Goal: Information Seeking & Learning: Understand process/instructions

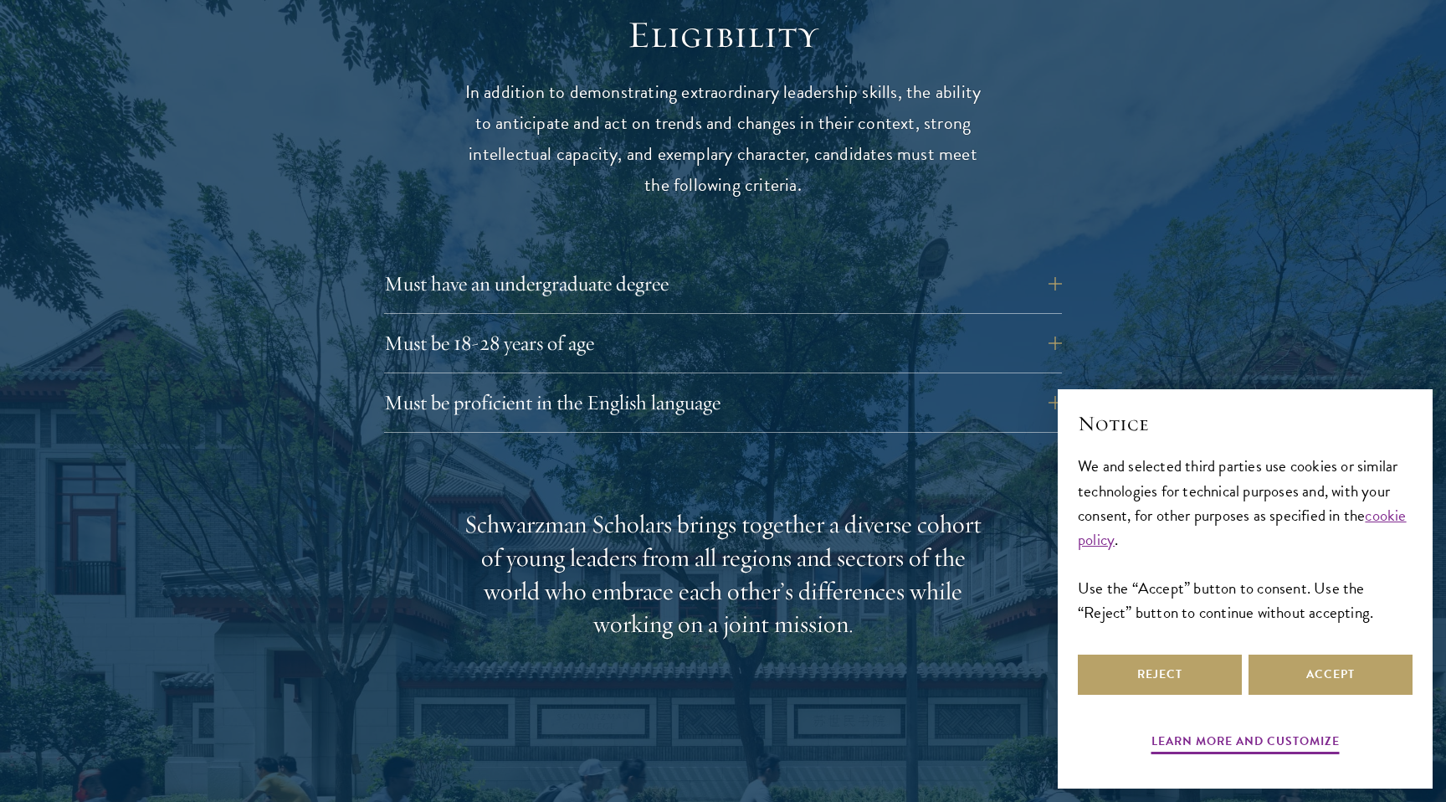
scroll to position [2239, 0]
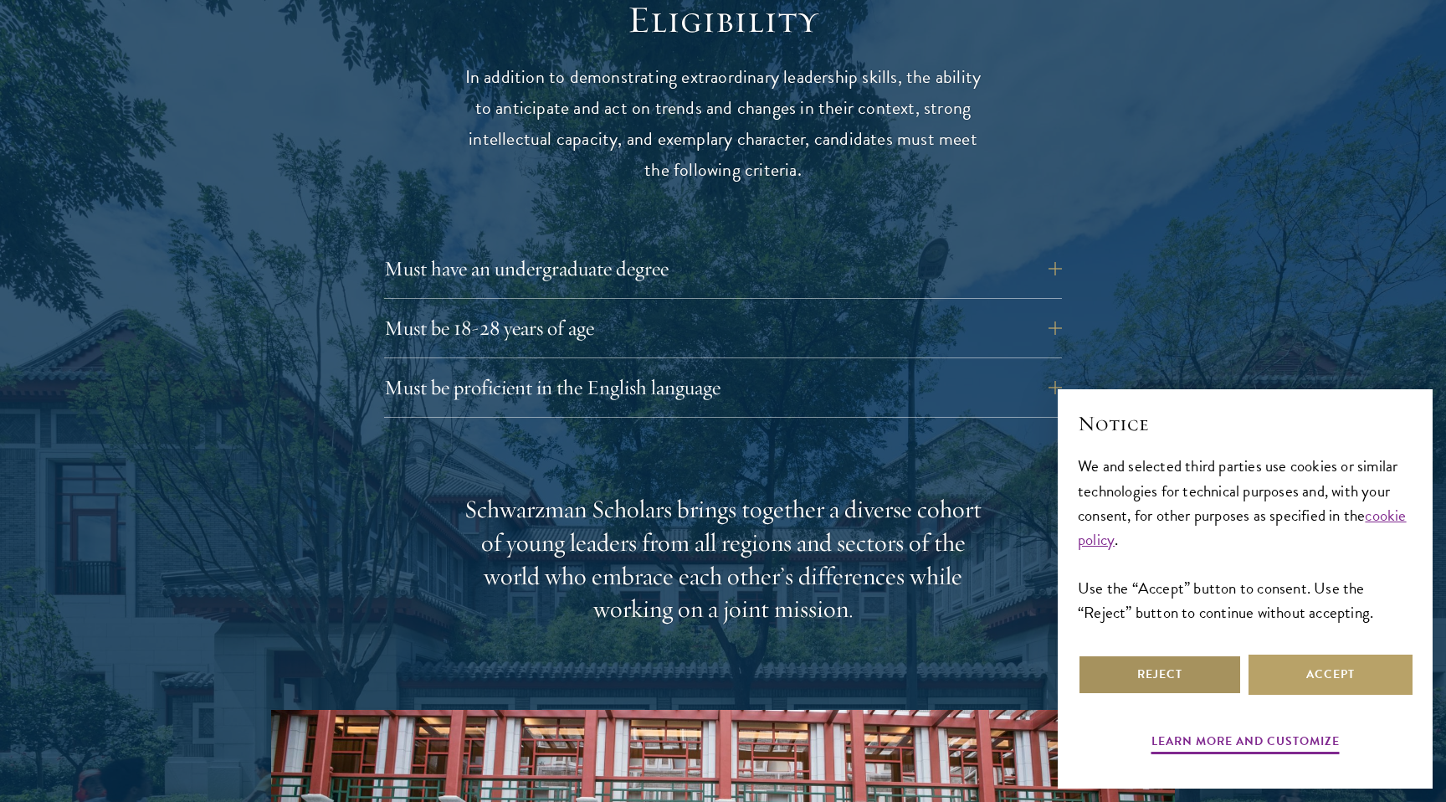
click at [1210, 686] on button "Reject" at bounding box center [1160, 674] width 164 height 40
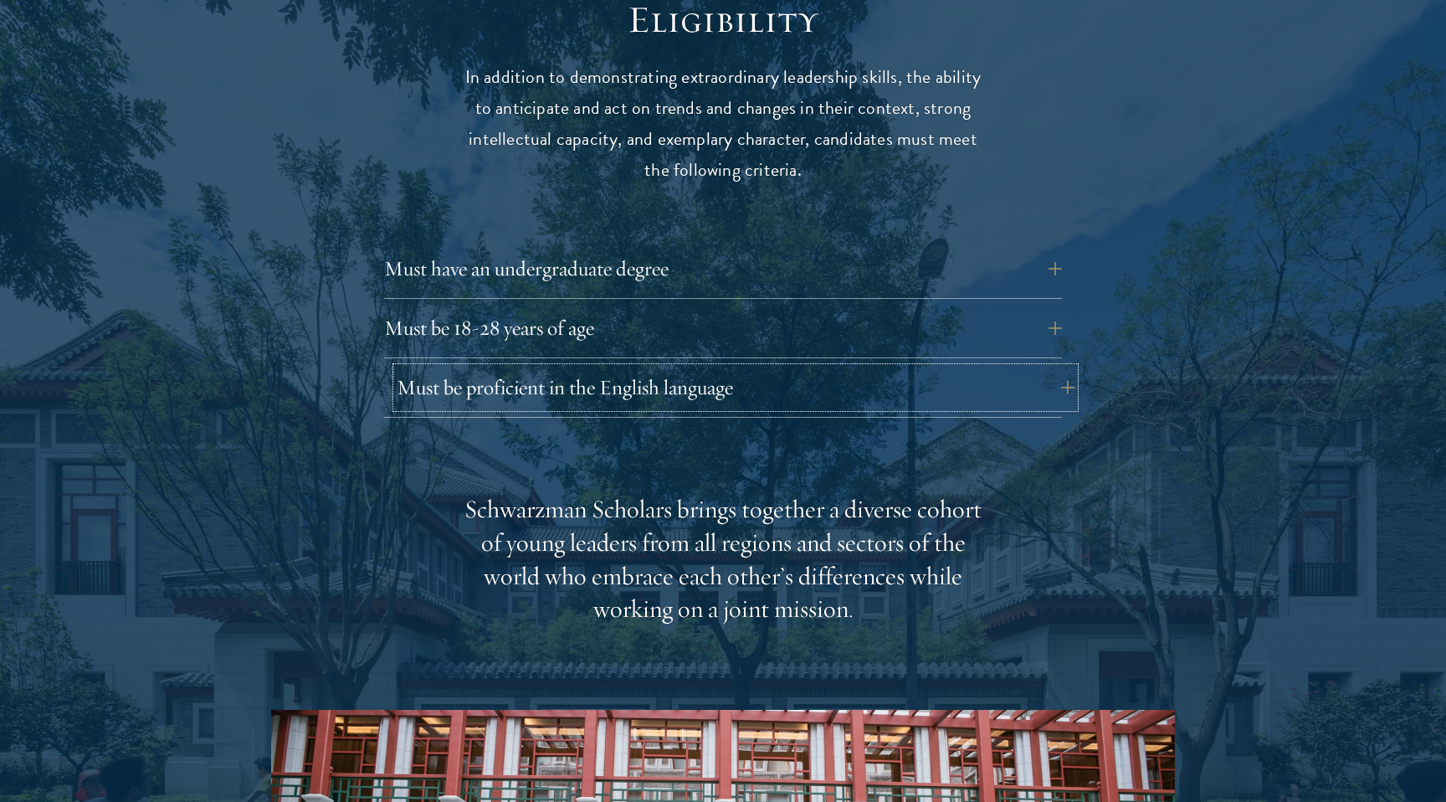
click at [1046, 367] on button "Must be proficient in the English language" at bounding box center [736, 387] width 678 height 40
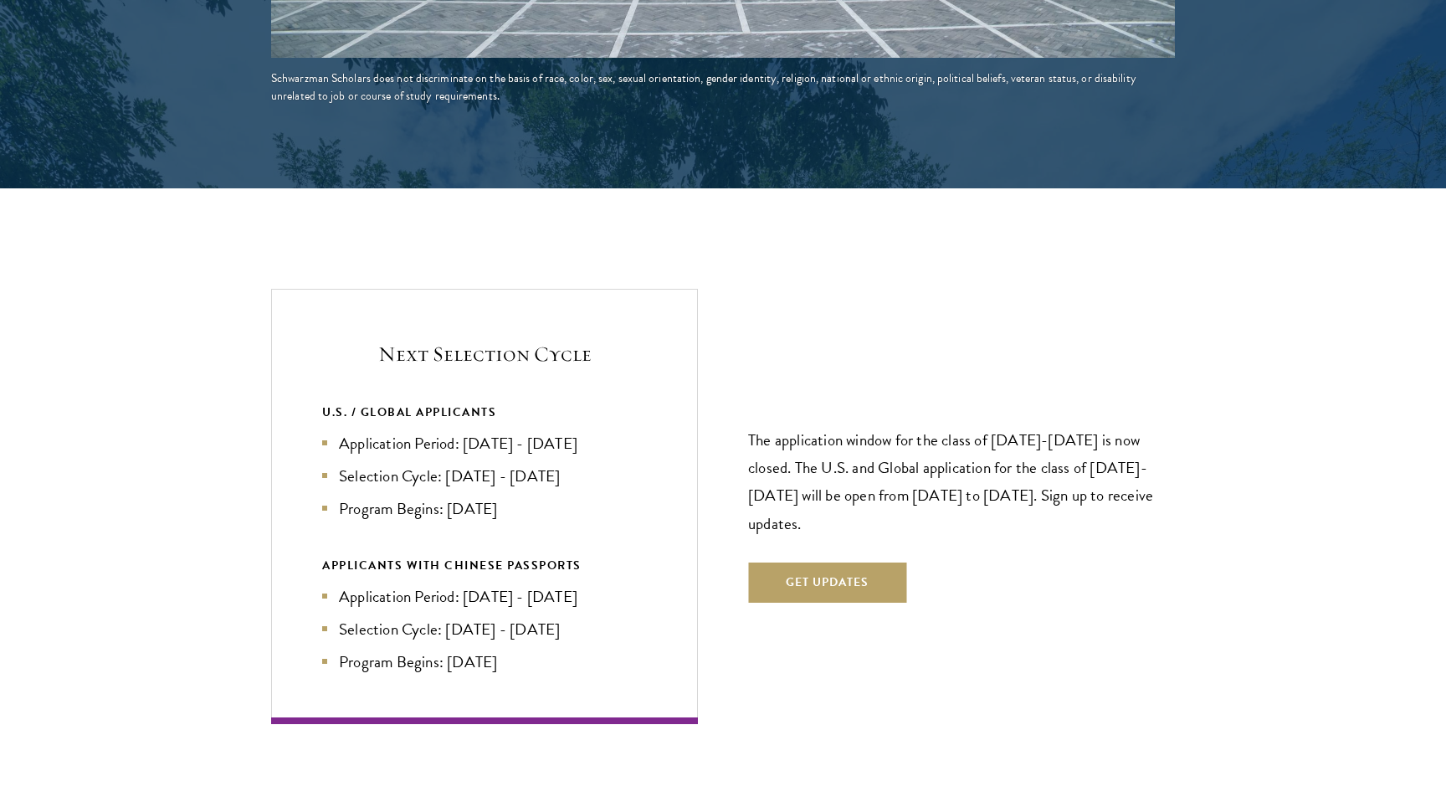
scroll to position [3794, 0]
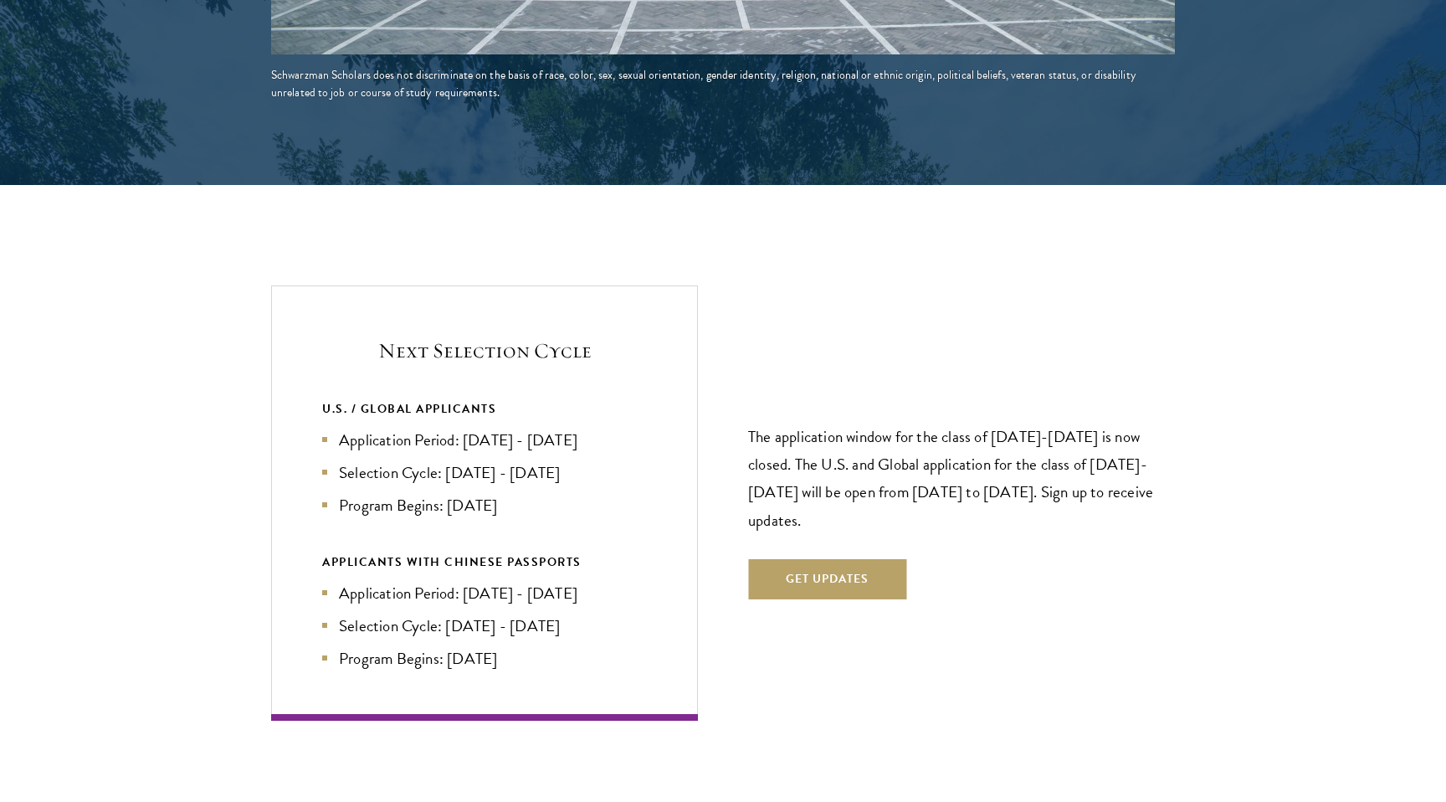
click at [522, 428] on li "Application Period: [DATE] - [DATE]" at bounding box center [484, 440] width 325 height 24
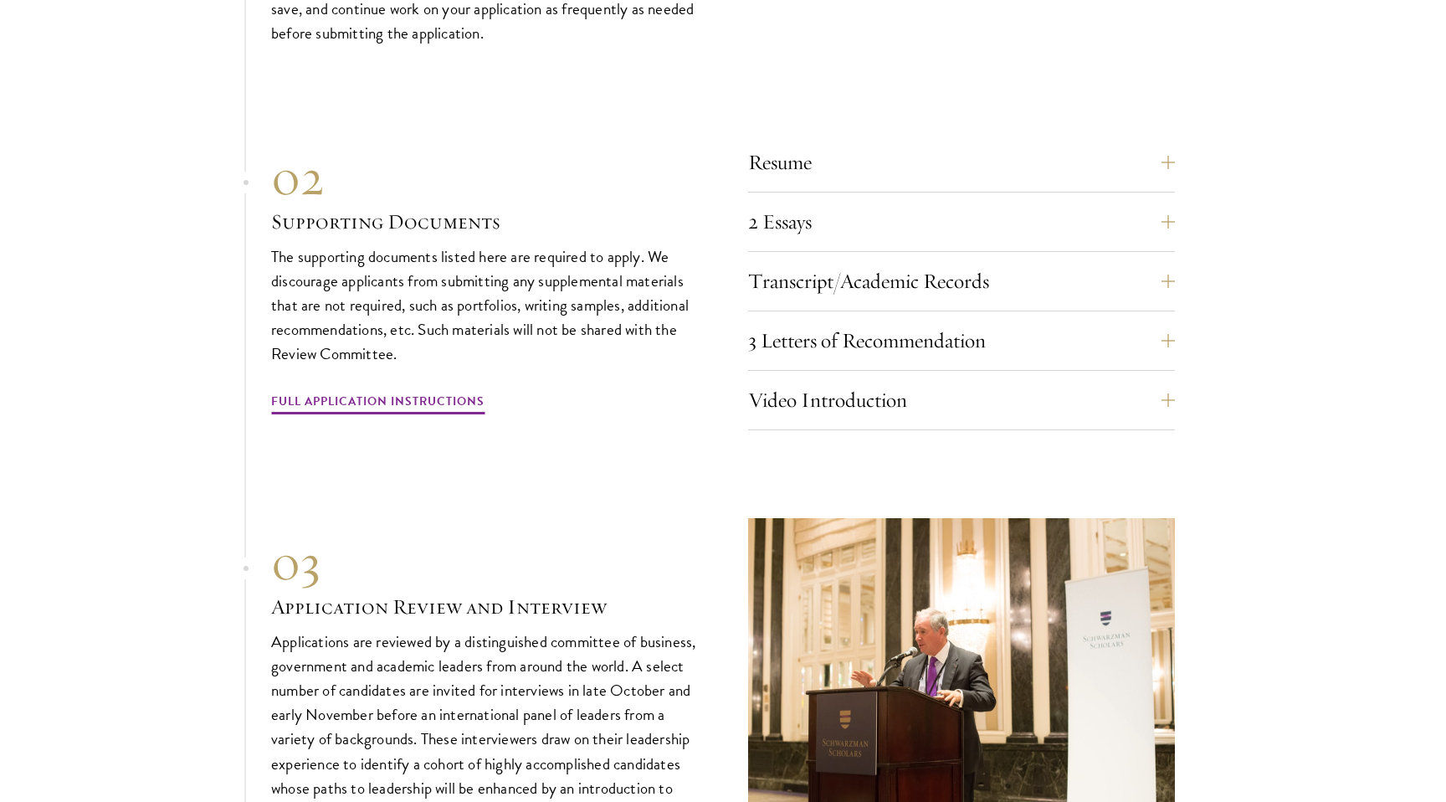
scroll to position [5678, 0]
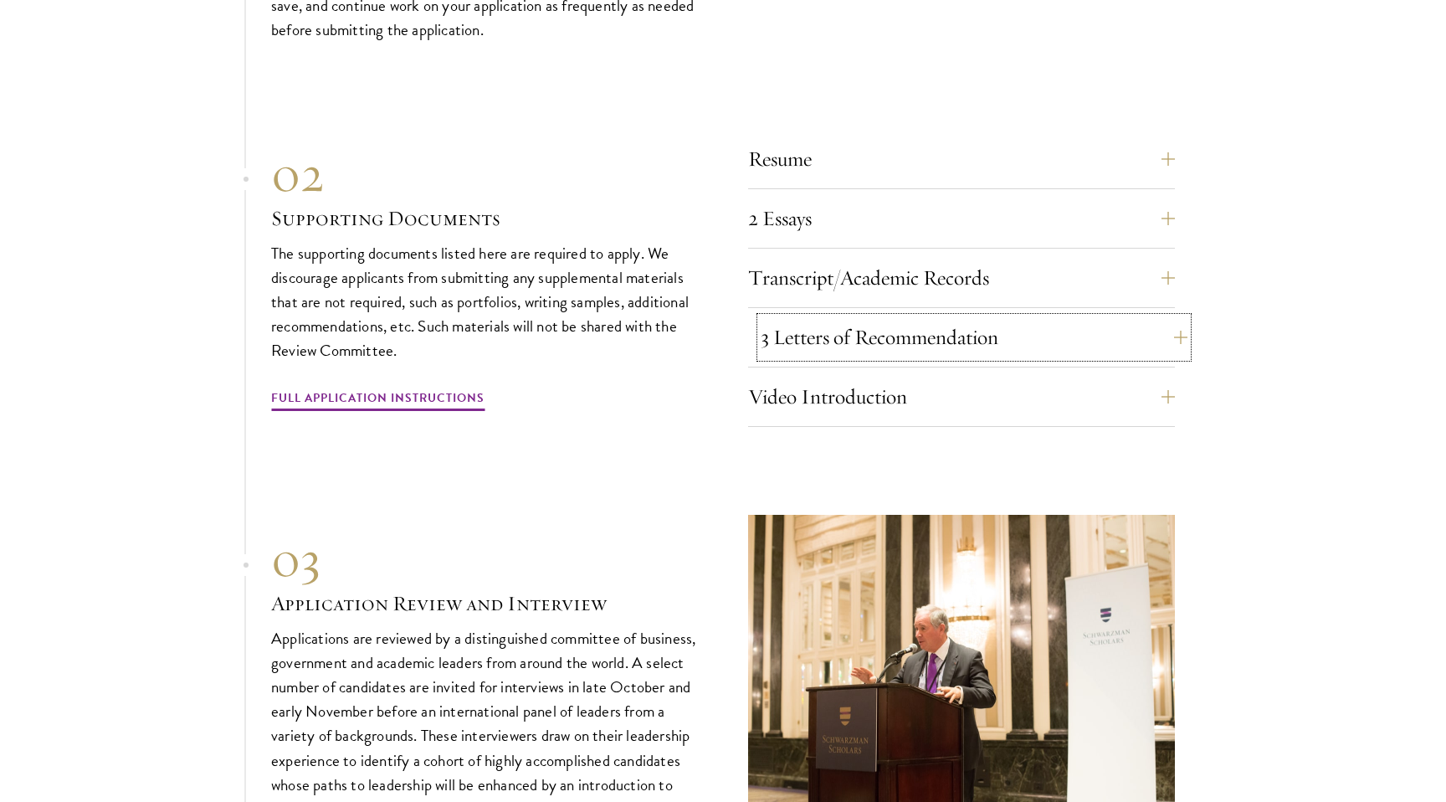
click at [966, 317] on button "3 Letters of Recommendation" at bounding box center [974, 337] width 427 height 40
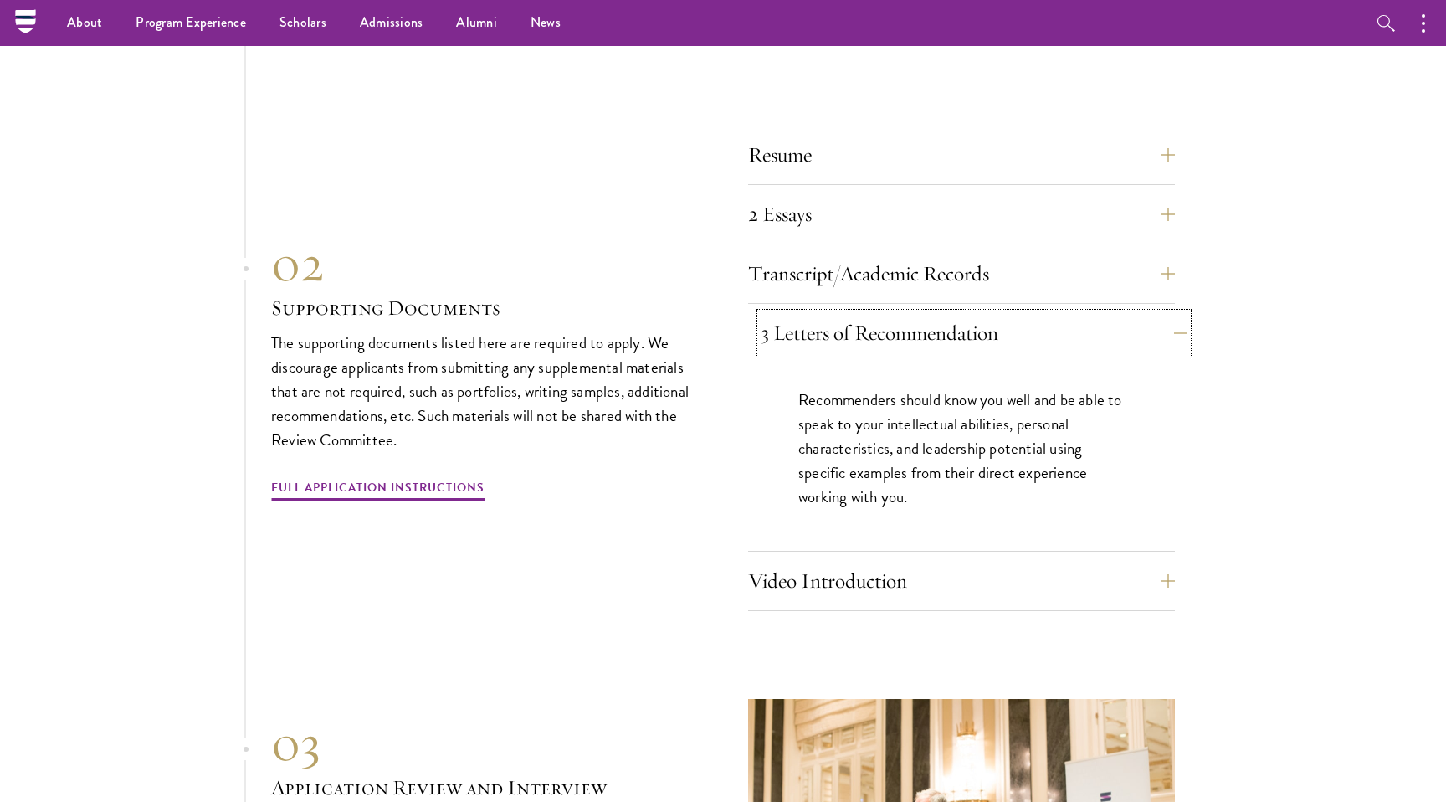
scroll to position [5230, 0]
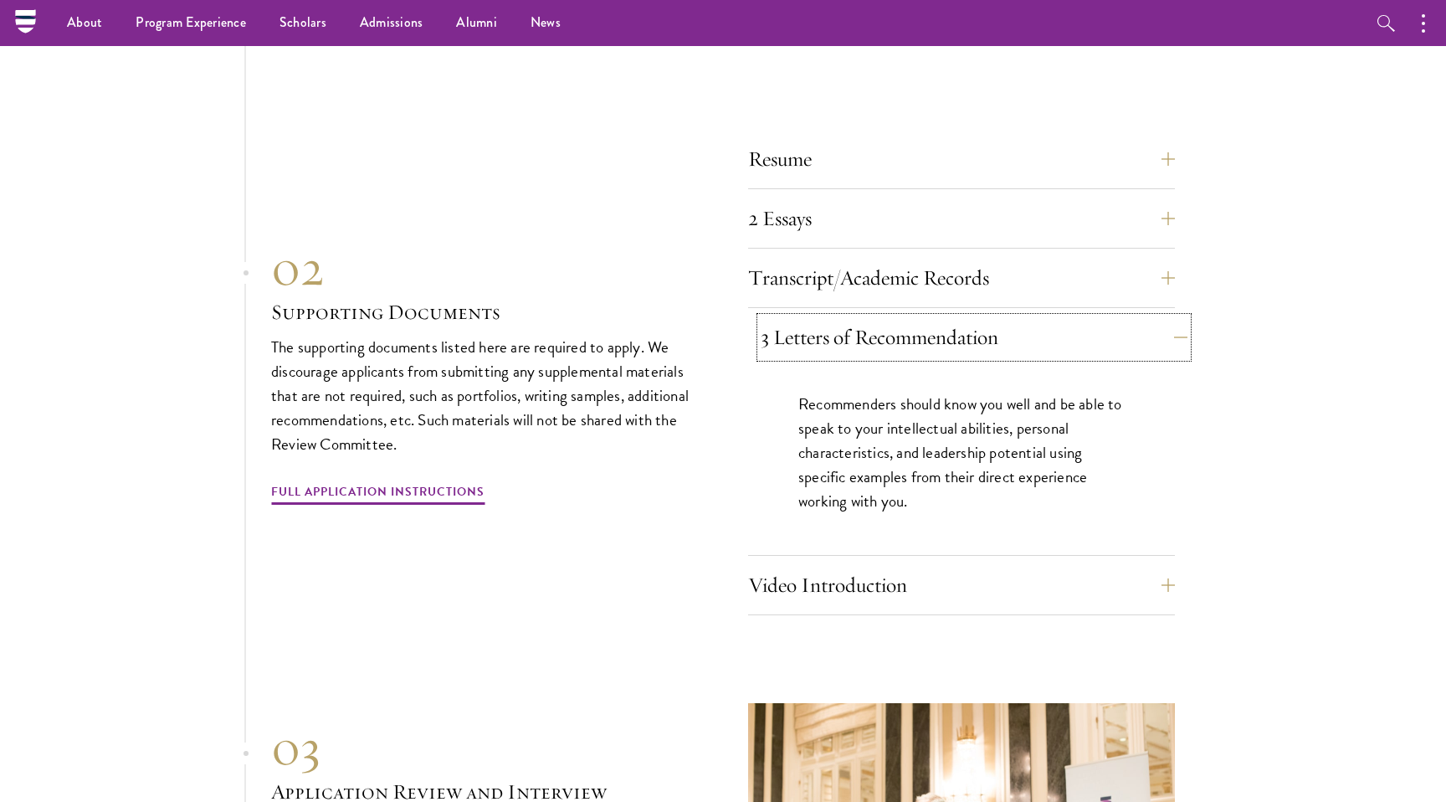
click at [966, 317] on button "3 Letters of Recommendation" at bounding box center [974, 337] width 427 height 40
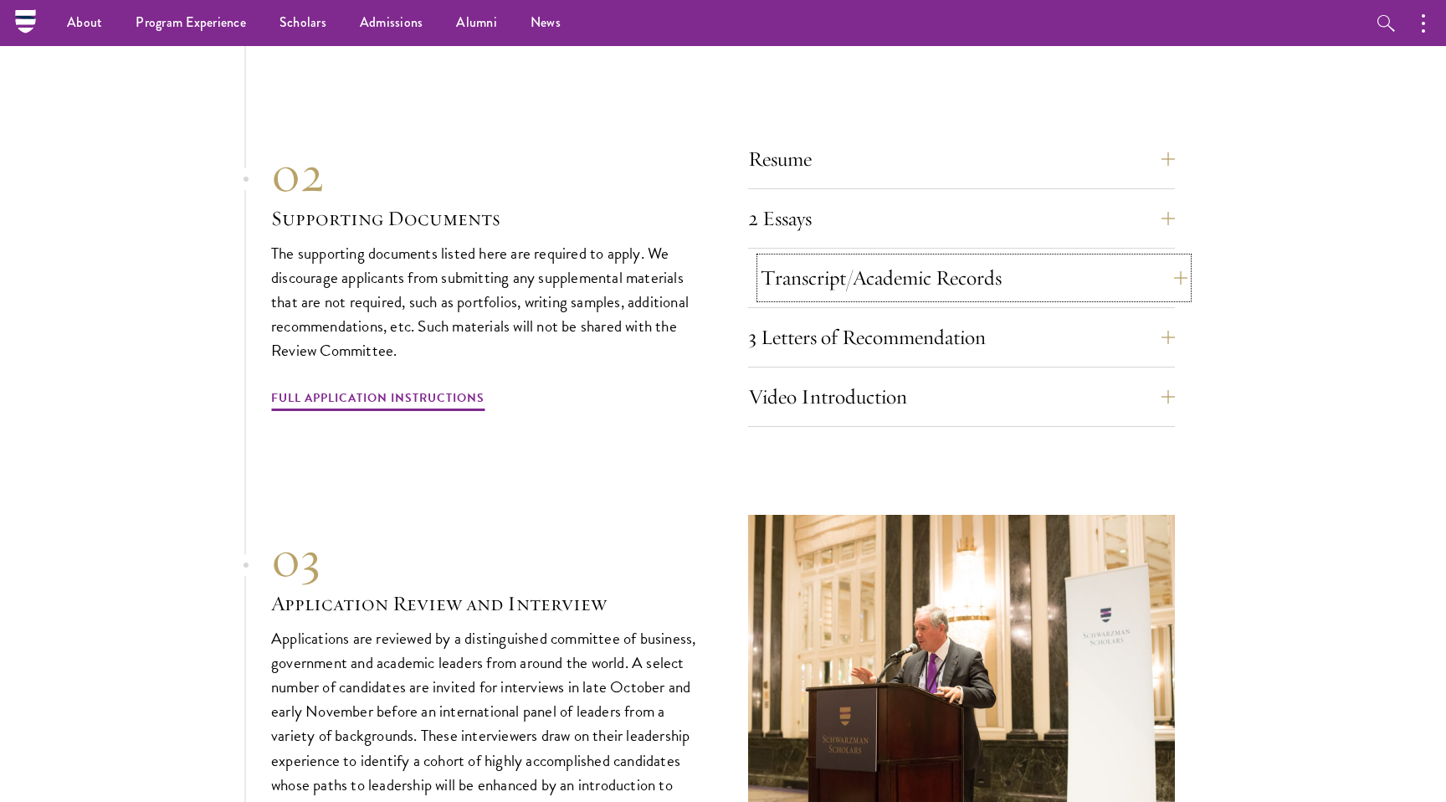
click at [923, 262] on button "Transcript/Academic Records" at bounding box center [974, 278] width 427 height 40
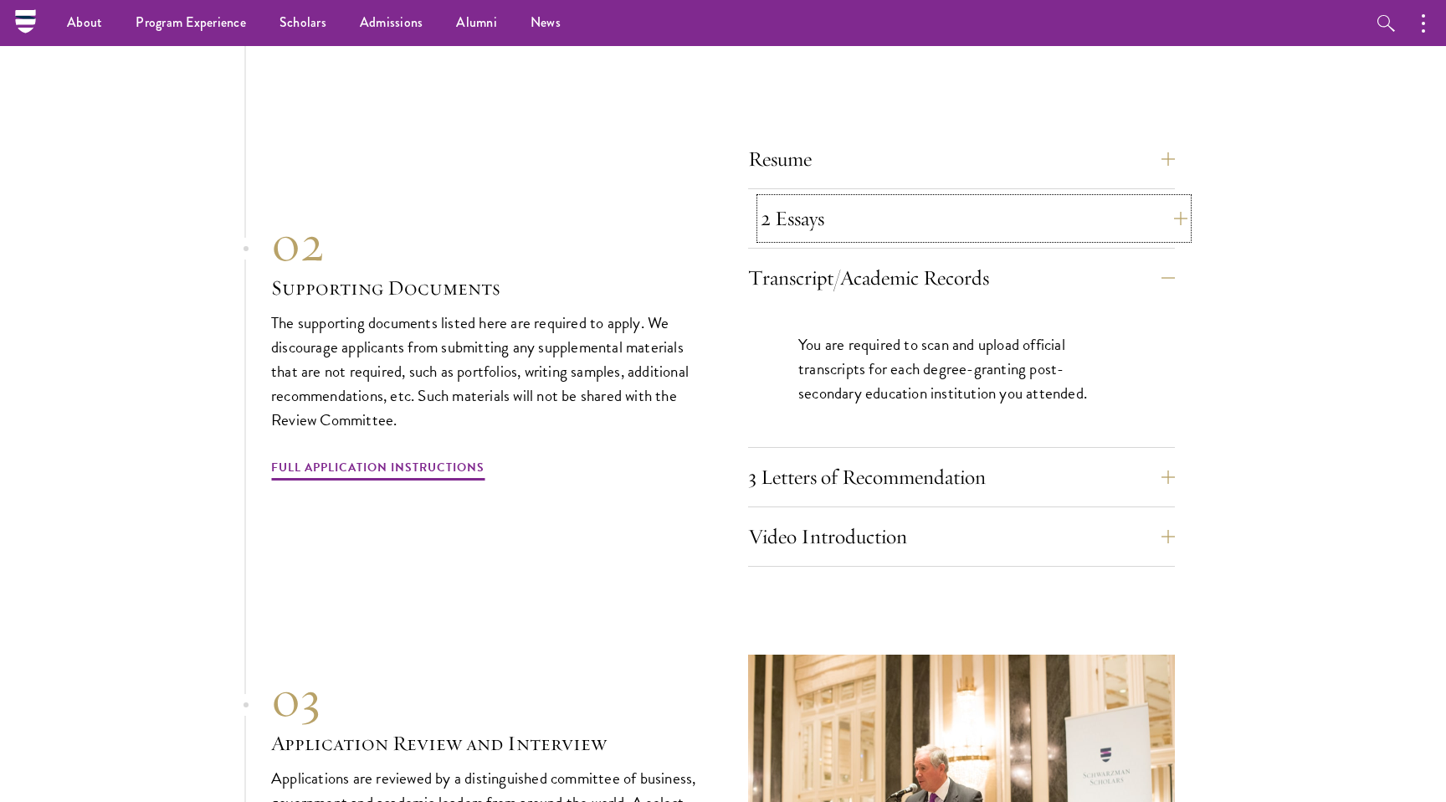
click at [906, 198] on button "2 Essays" at bounding box center [974, 218] width 427 height 40
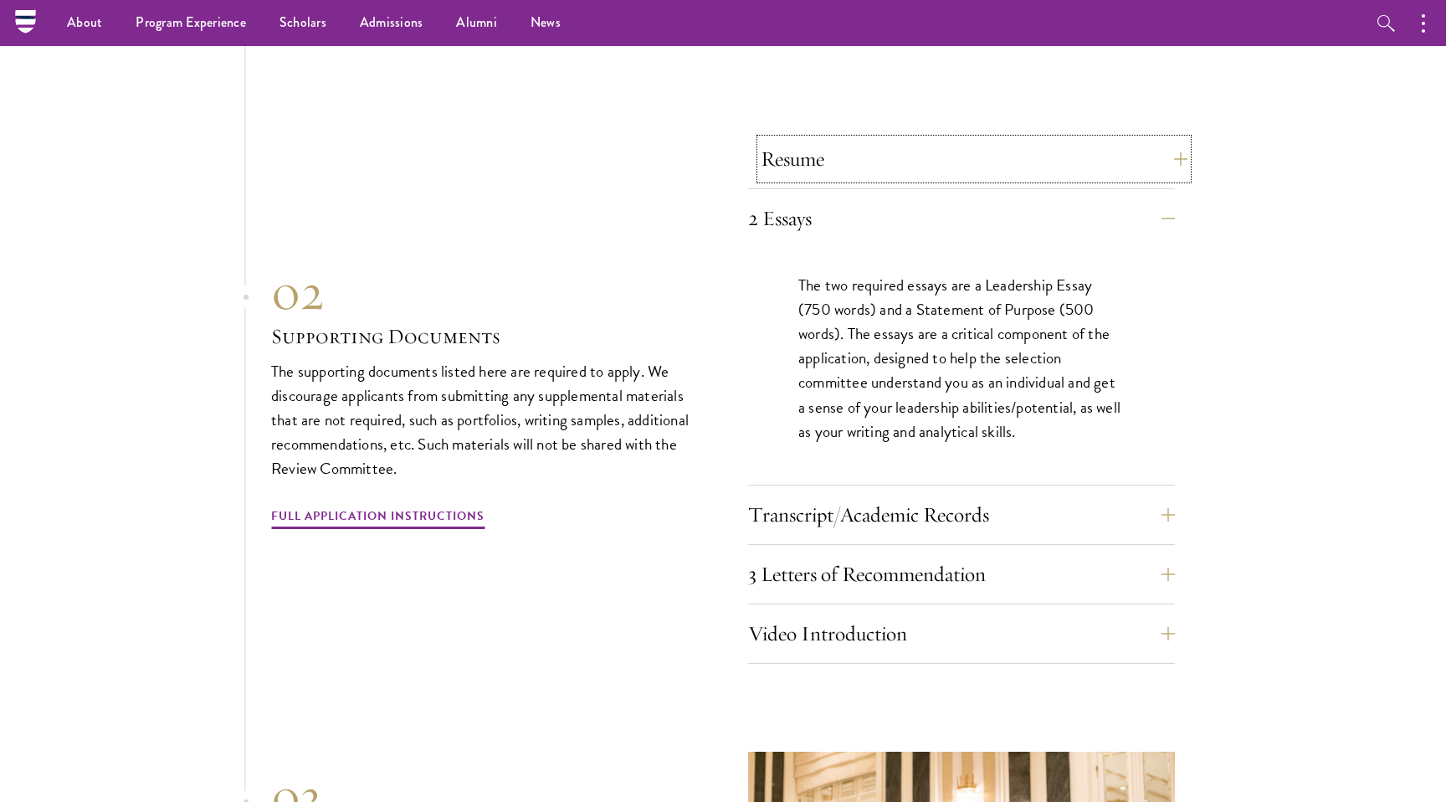
click at [902, 146] on button "Resume" at bounding box center [974, 159] width 427 height 40
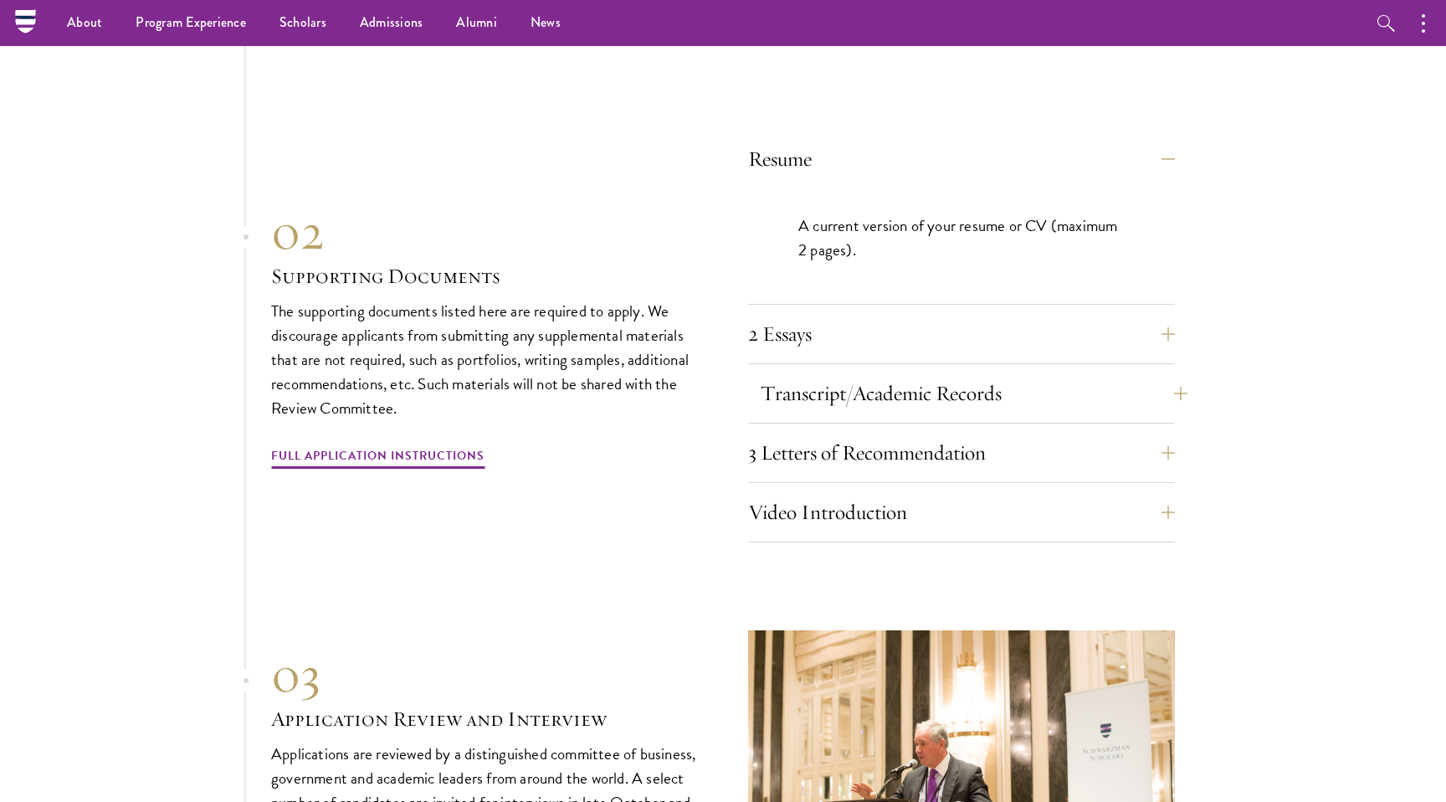
click at [861, 373] on button "Transcript/Academic Records" at bounding box center [974, 393] width 427 height 40
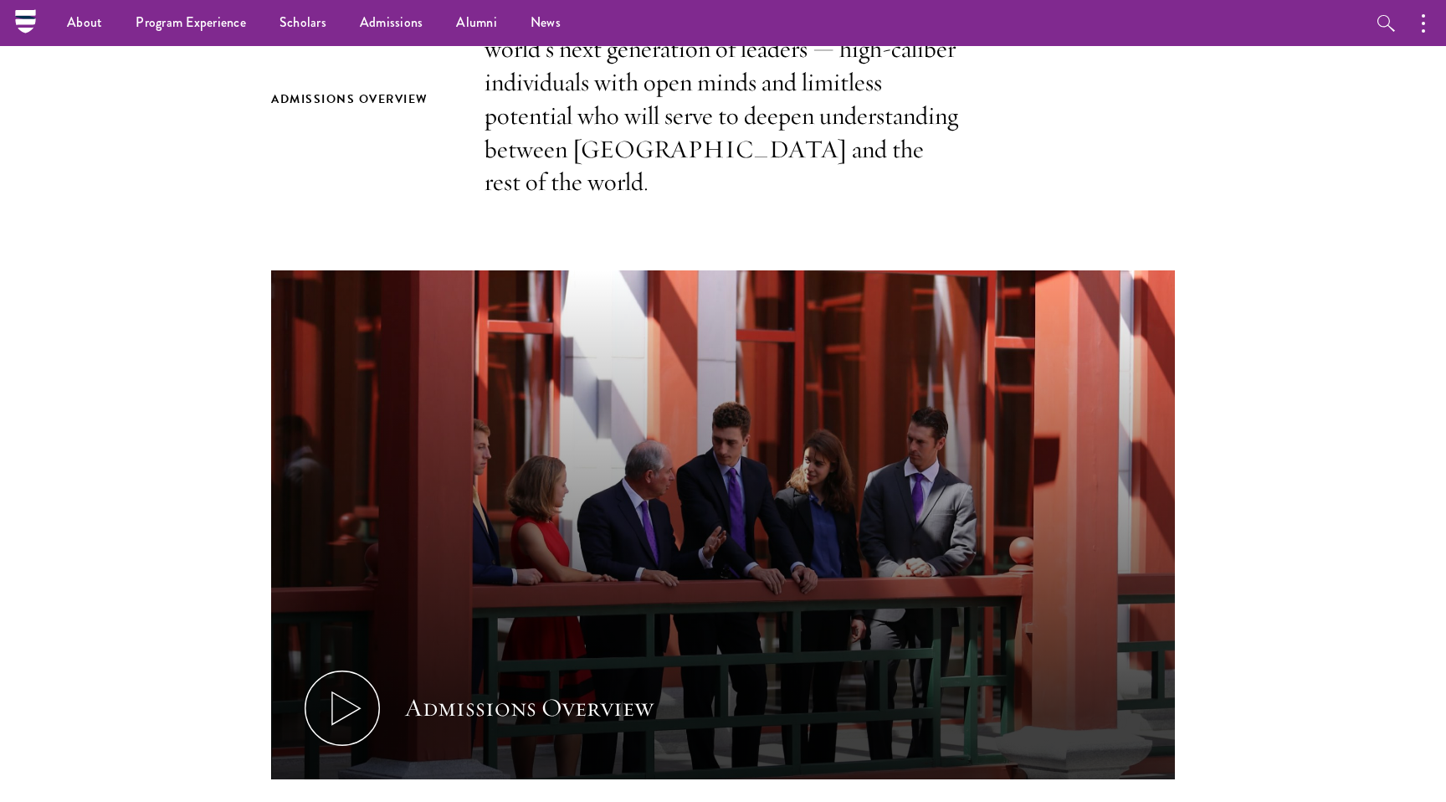
scroll to position [0, 0]
